Goal: Information Seeking & Learning: Check status

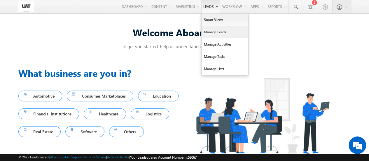
click at [218, 34] on link "Manage Leads" at bounding box center [225, 32] width 47 height 12
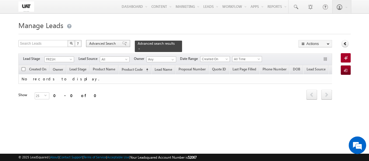
click at [103, 44] on span "Advanced Search" at bounding box center [103, 43] width 28 height 5
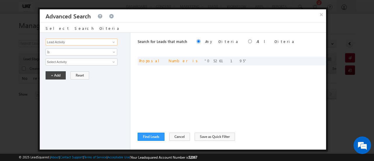
click at [71, 41] on input "Lead Activity" at bounding box center [82, 42] width 72 height 7
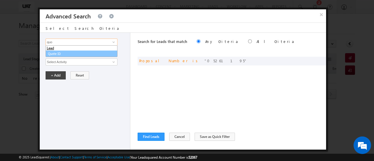
click at [55, 53] on link "Quote ID" at bounding box center [82, 54] width 72 height 7
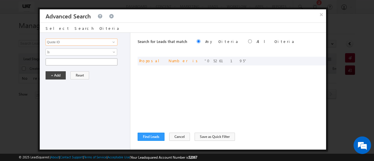
type input "Quote ID"
click at [62, 63] on input "text" at bounding box center [82, 61] width 72 height 7
type input "01N85996"
click at [52, 77] on button "+ Add" at bounding box center [56, 75] width 20 height 8
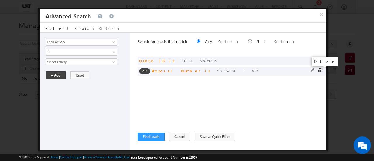
click at [320, 70] on span at bounding box center [319, 70] width 4 height 4
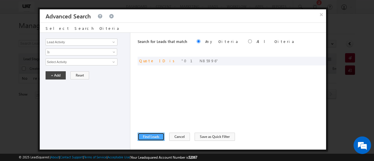
click at [153, 136] on button "Find Leads" at bounding box center [151, 137] width 27 height 8
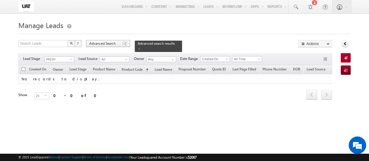
click at [102, 44] on span "Advanced Search" at bounding box center [103, 43] width 28 height 5
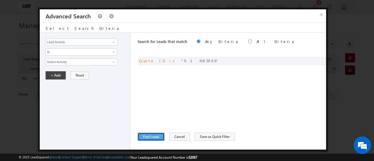
click at [155, 136] on button "Find Leads" at bounding box center [151, 137] width 27 height 8
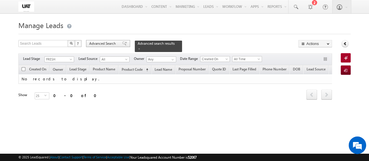
click at [111, 42] on span "Advanced Search" at bounding box center [103, 43] width 28 height 5
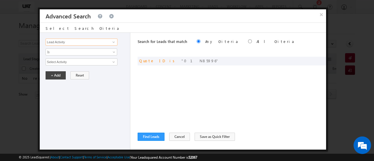
click at [91, 41] on input "Lead Activity" at bounding box center [82, 42] width 72 height 7
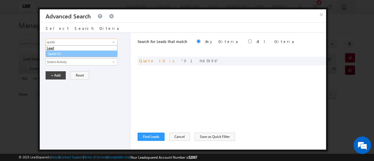
click at [68, 53] on link "Quote ID" at bounding box center [82, 54] width 72 height 7
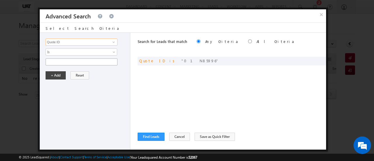
type input "Quote ID"
click at [69, 61] on input "text" at bounding box center [82, 61] width 72 height 7
type input "01N186006"
click at [53, 74] on button "+ Add" at bounding box center [56, 75] width 20 height 8
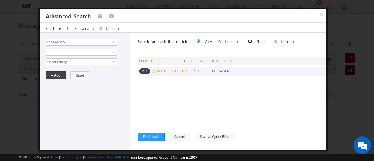
click at [248, 40] on input "radio" at bounding box center [250, 41] width 4 height 4
radio input "true"
click at [150, 138] on button "Find Leads" at bounding box center [151, 137] width 27 height 8
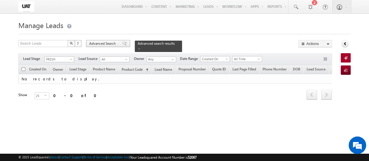
click at [106, 41] on div "Advanced Search" at bounding box center [108, 43] width 44 height 7
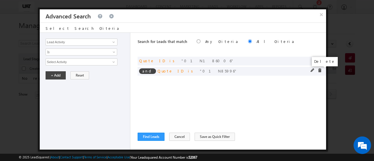
click at [320, 72] on span at bounding box center [319, 70] width 4 height 4
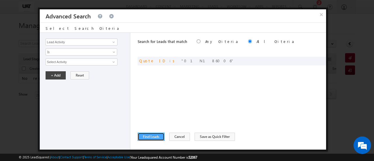
click at [147, 136] on button "Find Leads" at bounding box center [151, 137] width 27 height 8
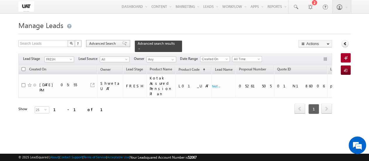
click at [98, 42] on span "Advanced Search" at bounding box center [103, 43] width 28 height 5
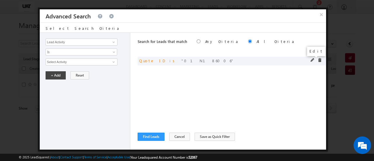
click at [311, 60] on span at bounding box center [312, 60] width 4 height 4
click at [86, 62] on input "01N186006" at bounding box center [82, 61] width 72 height 7
type input "01N185997"
click at [55, 75] on button "+ Add" at bounding box center [56, 75] width 20 height 8
click at [146, 137] on button "Find Leads" at bounding box center [151, 137] width 27 height 8
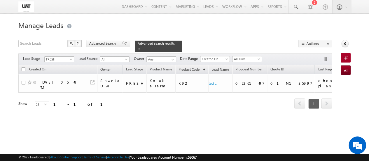
click at [105, 45] on span "Advanced Search" at bounding box center [103, 43] width 28 height 5
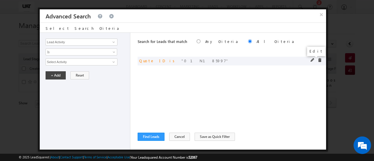
click at [311, 60] on span at bounding box center [312, 60] width 4 height 4
click at [85, 63] on input "01N185997" at bounding box center [82, 61] width 72 height 7
type input "01N185996"
click at [55, 73] on button "+ Add" at bounding box center [56, 75] width 20 height 8
click at [148, 136] on button "Find Leads" at bounding box center [151, 137] width 27 height 8
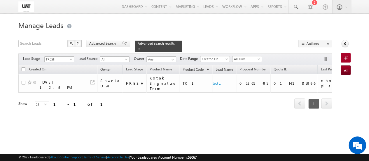
click at [105, 44] on span "Advanced Search" at bounding box center [103, 43] width 28 height 5
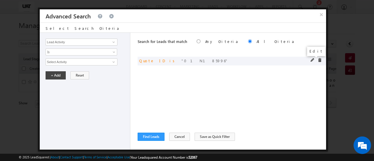
click at [312, 60] on span at bounding box center [312, 60] width 4 height 4
click at [84, 62] on input "01N185996" at bounding box center [82, 61] width 72 height 7
type input "01N186000"
click at [51, 75] on button "+ Add" at bounding box center [56, 75] width 20 height 8
click at [149, 136] on button "Find Leads" at bounding box center [151, 137] width 27 height 8
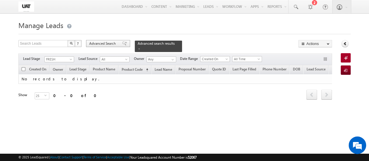
click at [99, 44] on span "Advanced Search" at bounding box center [103, 43] width 28 height 5
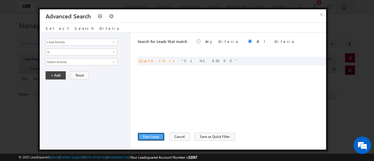
click at [155, 136] on button "Find Leads" at bounding box center [151, 137] width 27 height 8
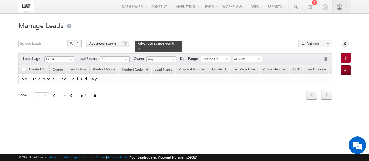
click at [103, 45] on span "Advanced Search" at bounding box center [103, 43] width 28 height 5
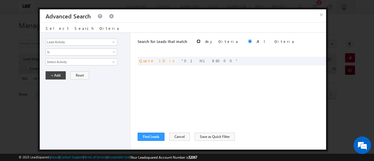
click at [197, 41] on input "radio" at bounding box center [199, 41] width 4 height 4
radio input "true"
click at [156, 136] on button "Find Leads" at bounding box center [151, 137] width 27 height 8
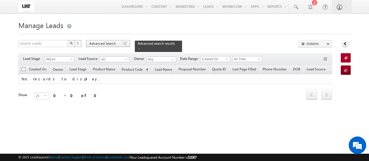
click at [113, 45] on span "Advanced Search" at bounding box center [103, 43] width 28 height 5
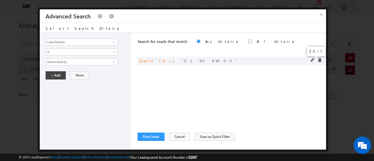
click at [311, 60] on span at bounding box center [312, 60] width 4 height 4
click at [92, 60] on input "01N186000" at bounding box center [82, 61] width 72 height 7
type input "01N186003"
click at [58, 75] on button "+ Add" at bounding box center [56, 75] width 20 height 8
click at [155, 136] on button "Find Leads" at bounding box center [151, 137] width 27 height 8
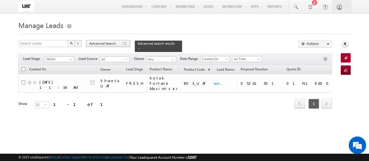
click at [110, 42] on span "Advanced Search" at bounding box center [103, 43] width 28 height 5
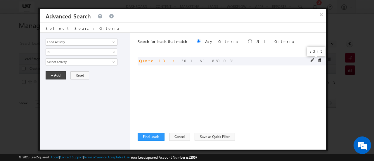
click at [314, 61] on span at bounding box center [312, 60] width 4 height 4
click at [311, 60] on span at bounding box center [312, 60] width 4 height 4
click at [87, 59] on input "01N186003" at bounding box center [82, 61] width 72 height 7
type input "01N186000"
click at [48, 76] on button "+ Add" at bounding box center [56, 75] width 20 height 8
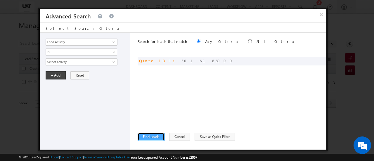
click at [151, 136] on button "Find Leads" at bounding box center [151, 137] width 27 height 8
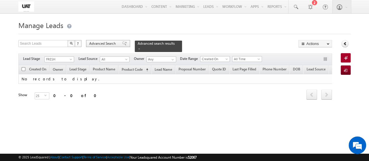
click at [95, 46] on span "Advanced Search" at bounding box center [103, 43] width 28 height 5
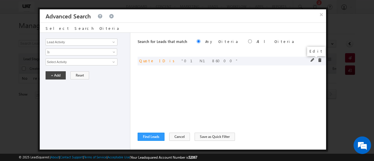
click at [311, 60] on span at bounding box center [312, 60] width 4 height 4
click at [92, 62] on input "01N186000" at bounding box center [82, 61] width 72 height 7
type input "01N186008"
click at [51, 74] on button "+ Add" at bounding box center [56, 75] width 20 height 8
click at [150, 139] on button "Find Leads" at bounding box center [151, 137] width 27 height 8
